Goal: Information Seeking & Learning: Learn about a topic

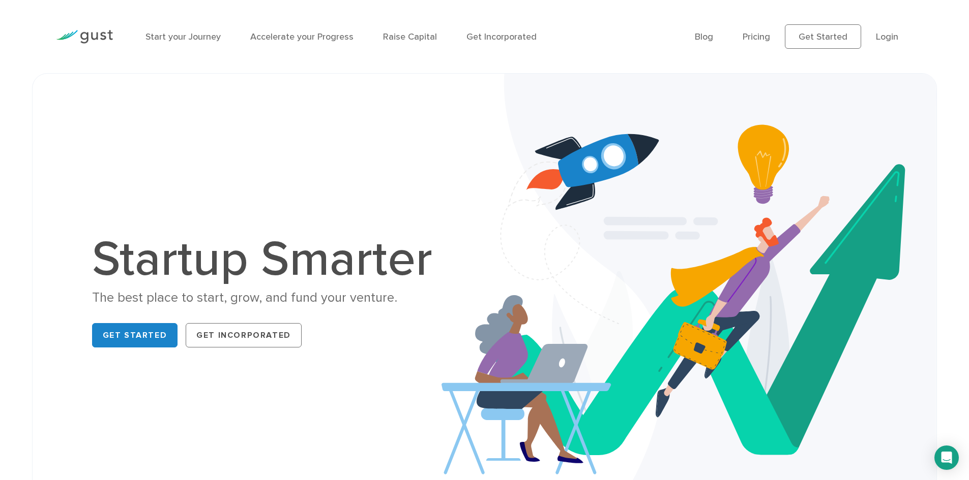
click at [391, 42] on li "Raise Capital" at bounding box center [410, 37] width 54 height 14
click at [398, 38] on link "Raise Capital" at bounding box center [410, 37] width 54 height 11
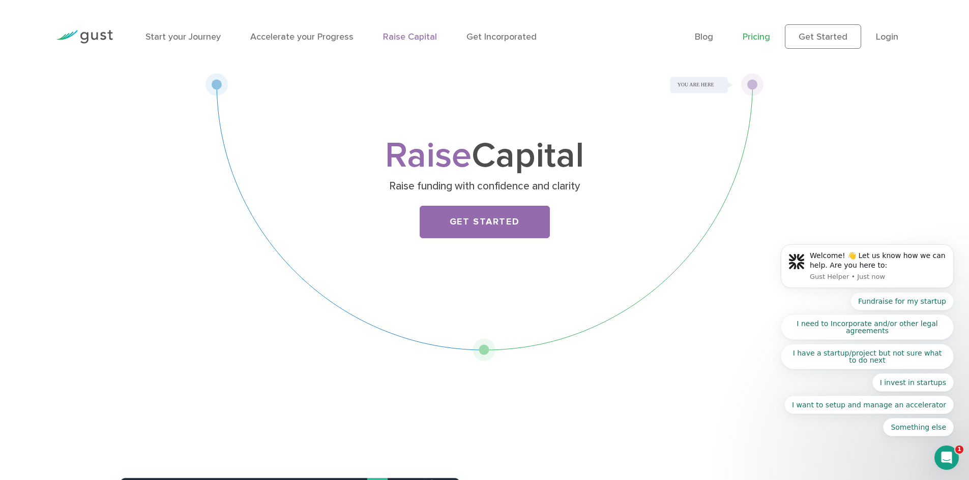
click at [761, 38] on link "Pricing" at bounding box center [755, 37] width 27 height 11
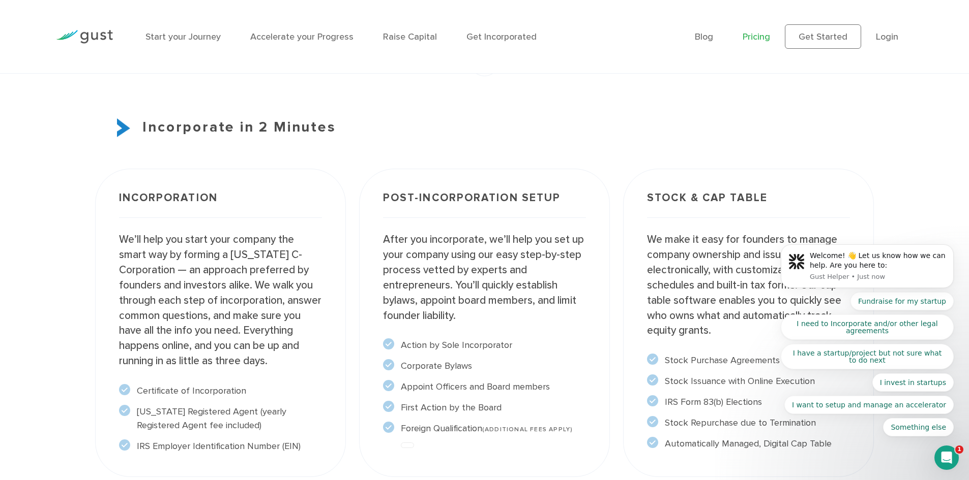
scroll to position [720, 0]
